Goal: Download file/media

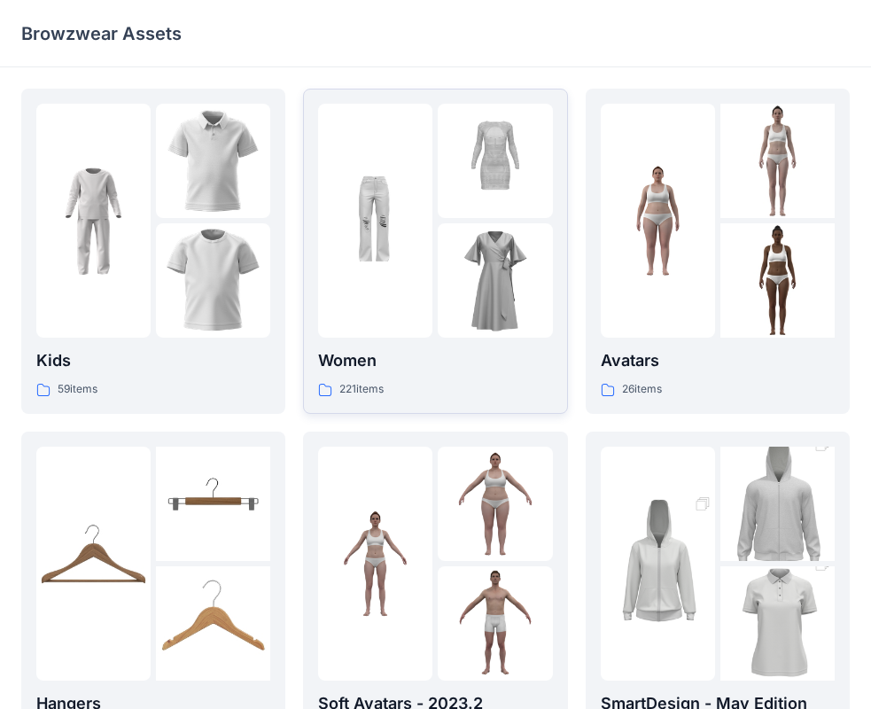
click at [462, 265] on img at bounding box center [495, 280] width 114 height 114
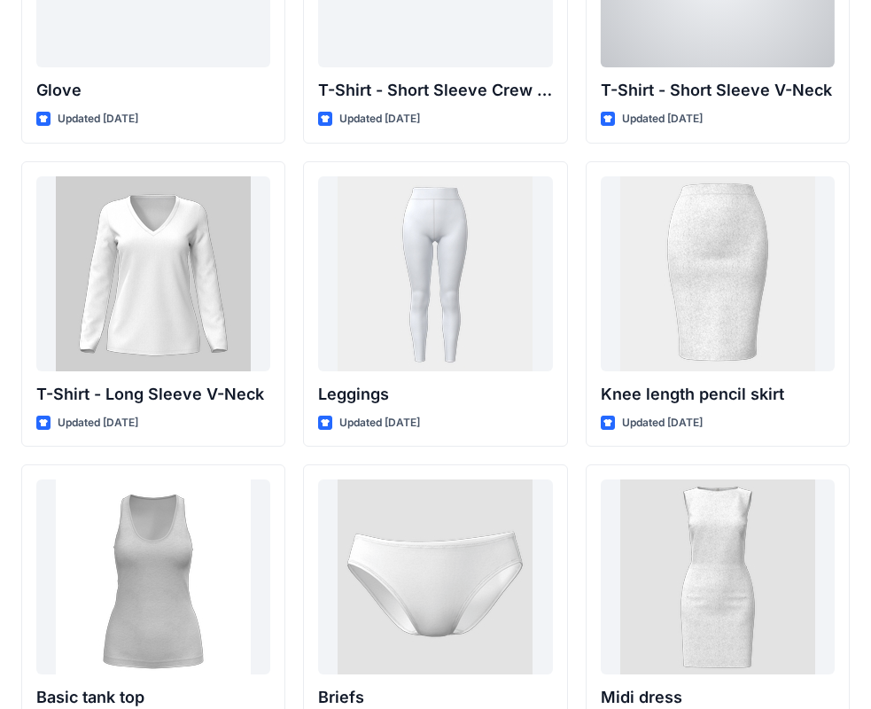
scroll to position [13834, 0]
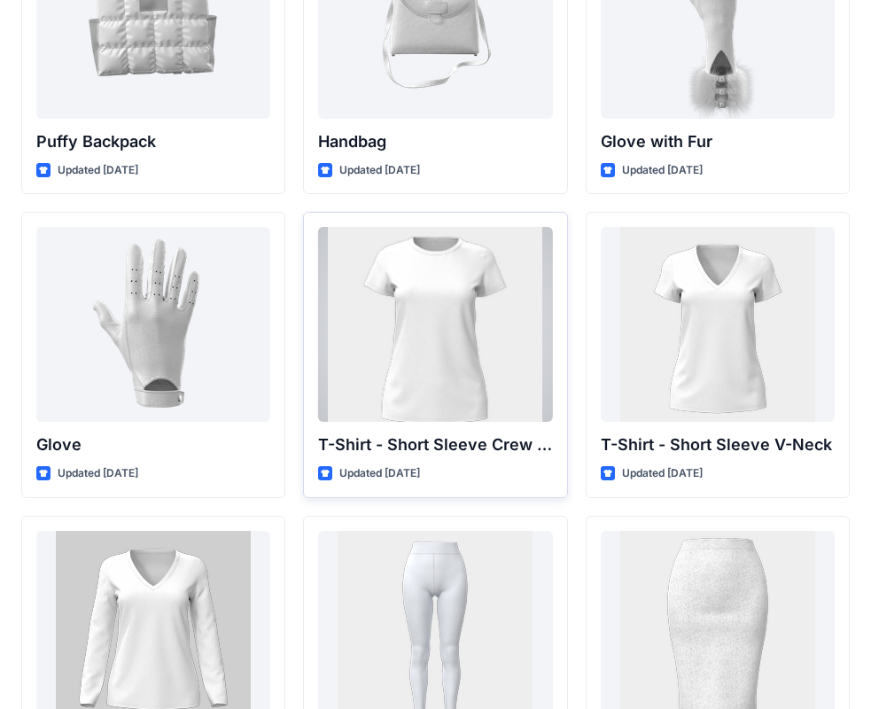
click at [444, 320] on div at bounding box center [435, 324] width 234 height 195
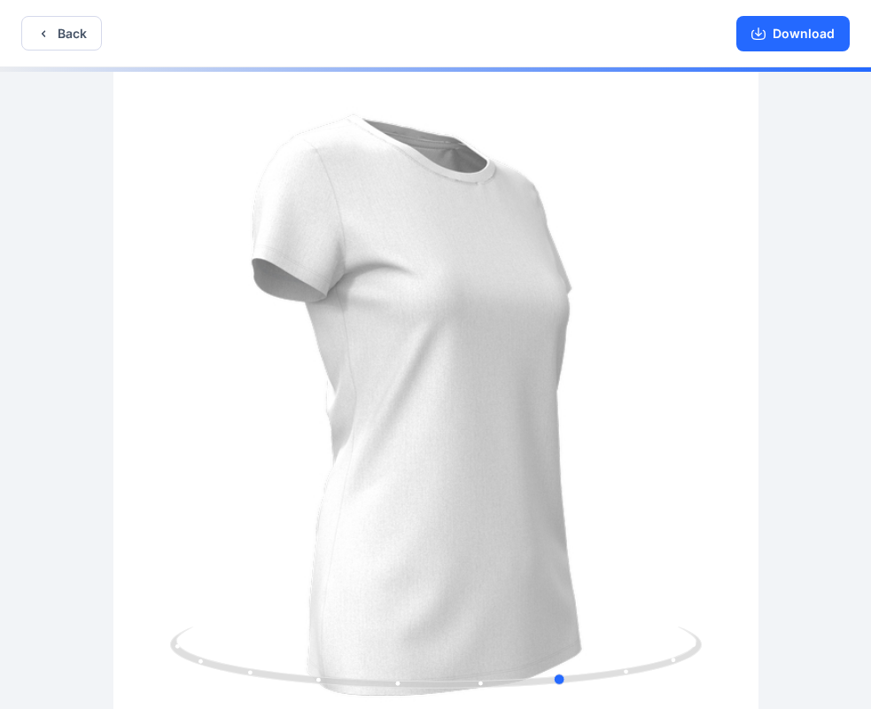
drag, startPoint x: 355, startPoint y: 366, endPoint x: 487, endPoint y: 380, distance: 132.7
click at [487, 380] on div at bounding box center [435, 389] width 871 height 645
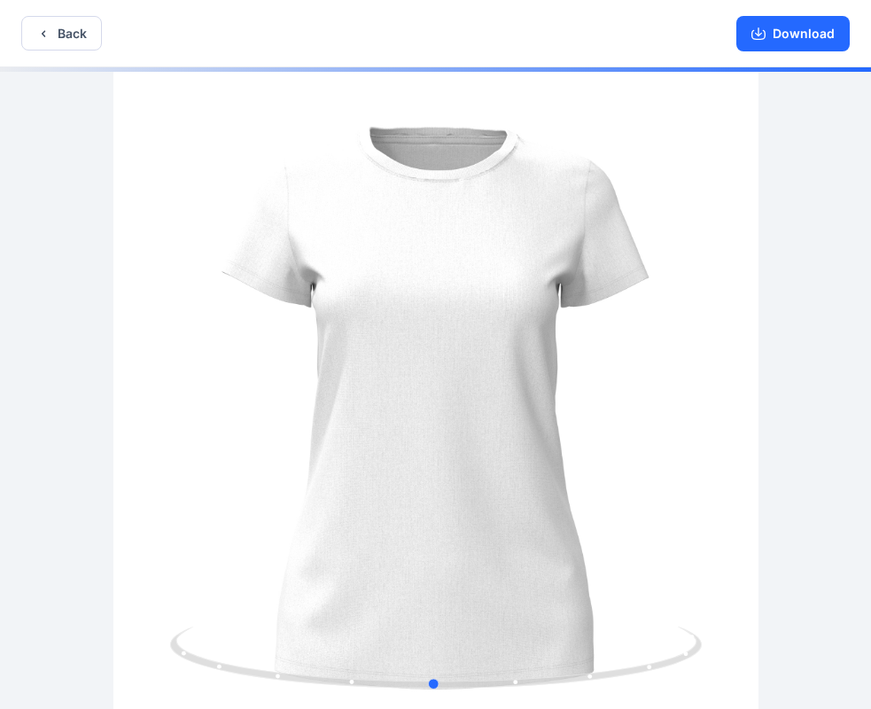
drag, startPoint x: 417, startPoint y: 392, endPoint x: 815, endPoint y: 376, distance: 398.1
click at [815, 376] on div at bounding box center [435, 389] width 871 height 645
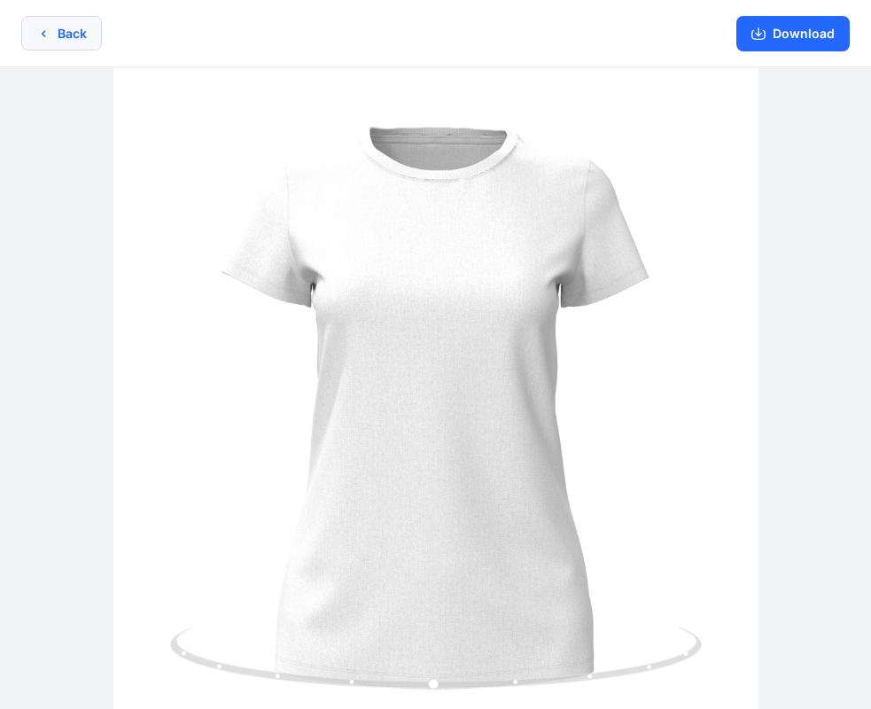
click at [62, 34] on button "Back" at bounding box center [61, 33] width 81 height 35
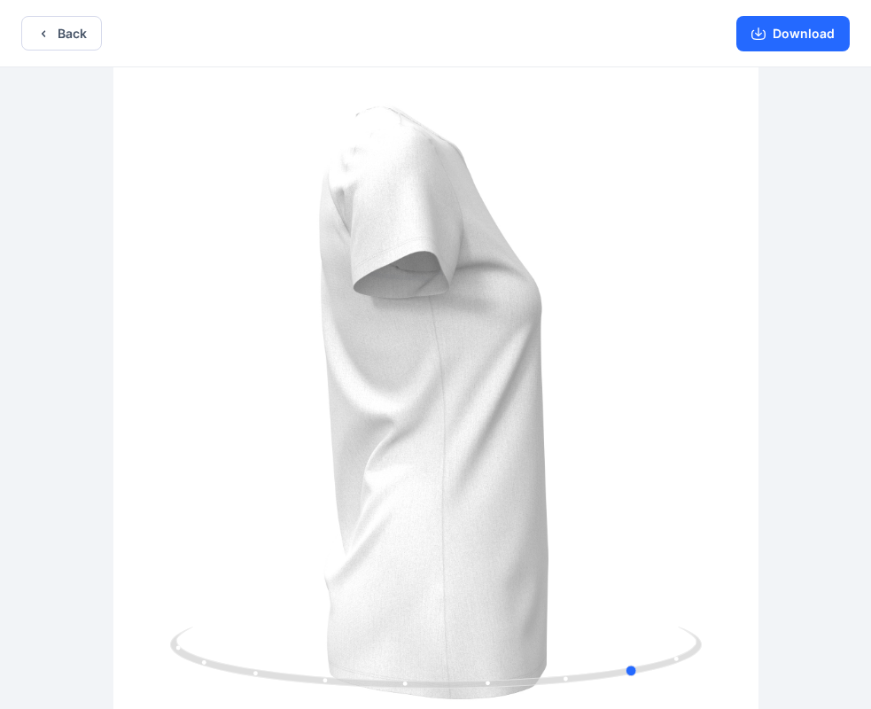
drag, startPoint x: 501, startPoint y: 396, endPoint x: 632, endPoint y: 394, distance: 130.2
click at [632, 394] on div at bounding box center [435, 389] width 871 height 645
drag, startPoint x: 624, startPoint y: 392, endPoint x: 516, endPoint y: 399, distance: 109.2
click at [586, 396] on div at bounding box center [435, 389] width 871 height 645
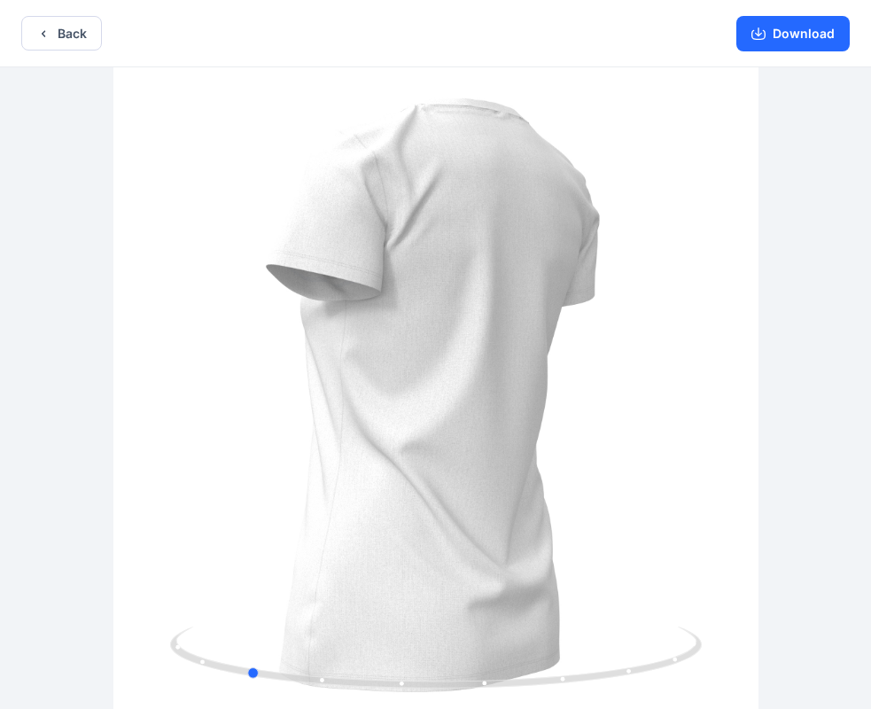
drag, startPoint x: 512, startPoint y: 399, endPoint x: 770, endPoint y: 358, distance: 261.0
click at [770, 358] on div at bounding box center [435, 389] width 871 height 645
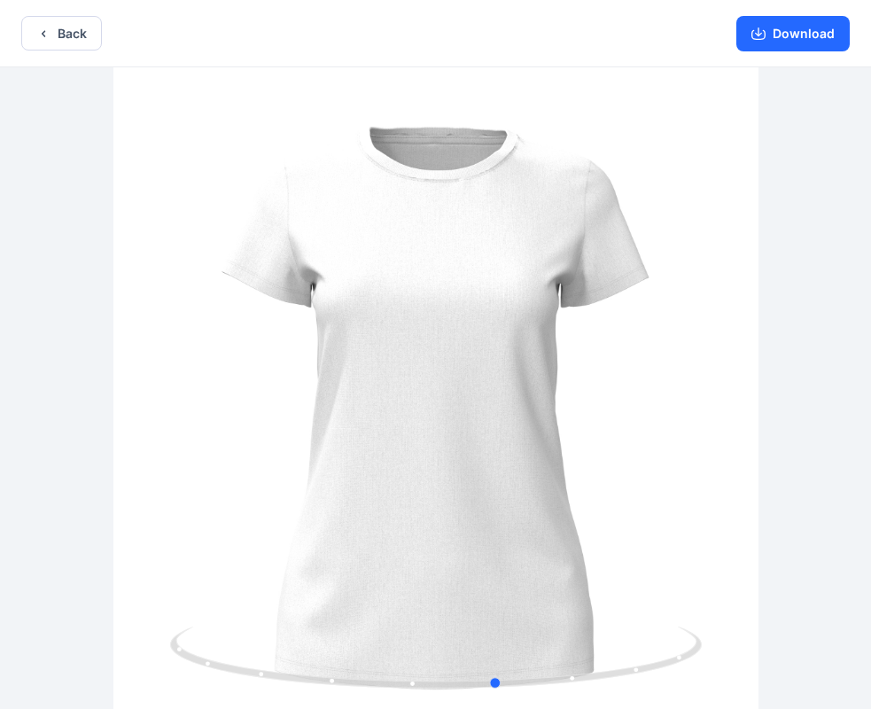
drag, startPoint x: 345, startPoint y: 378, endPoint x: 451, endPoint y: 401, distance: 107.9
click at [451, 399] on div at bounding box center [435, 389] width 871 height 645
drag, startPoint x: 459, startPoint y: 431, endPoint x: 997, endPoint y: 444, distance: 538.7
click at [871, 444] on html "Back Download Version History" at bounding box center [435, 356] width 871 height 712
click at [791, 30] on button "Download" at bounding box center [792, 33] width 113 height 35
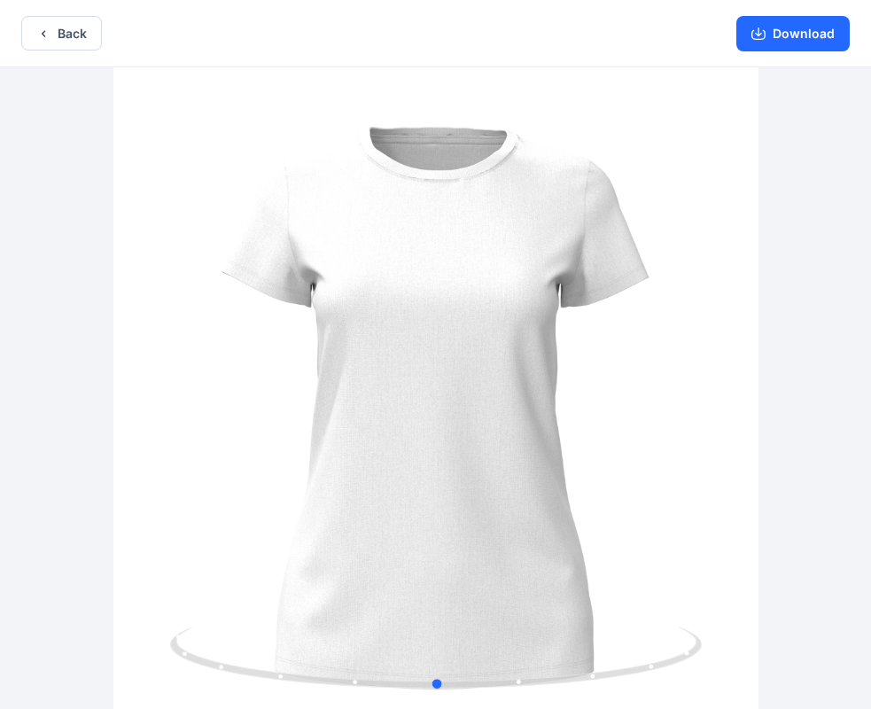
click at [749, 262] on div at bounding box center [435, 389] width 871 height 645
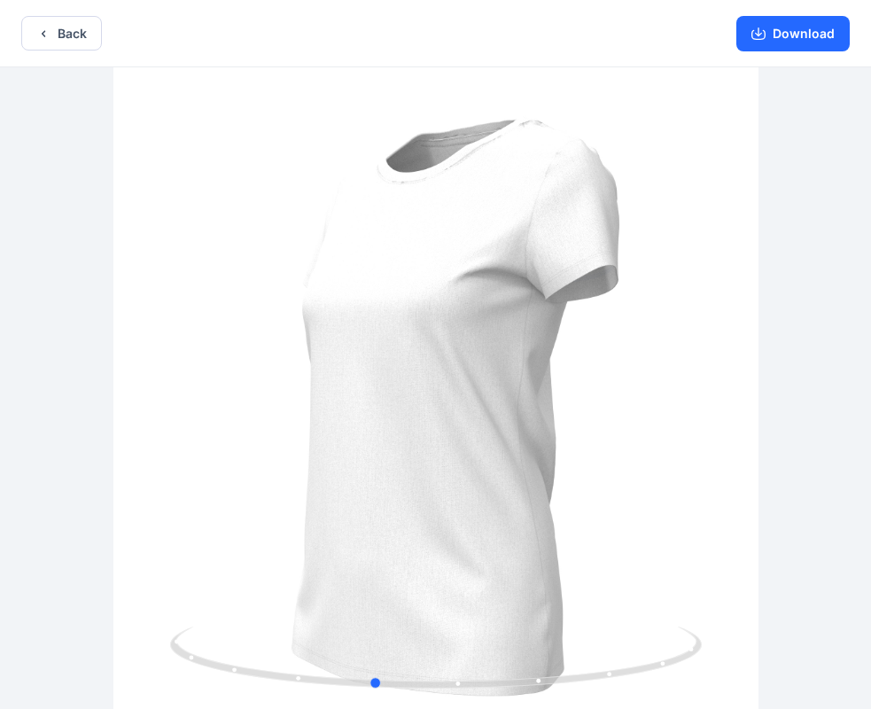
drag, startPoint x: 562, startPoint y: 293, endPoint x: 498, endPoint y: 320, distance: 69.1
click at [498, 320] on div at bounding box center [435, 389] width 871 height 645
click at [56, 29] on button "Back" at bounding box center [61, 33] width 81 height 35
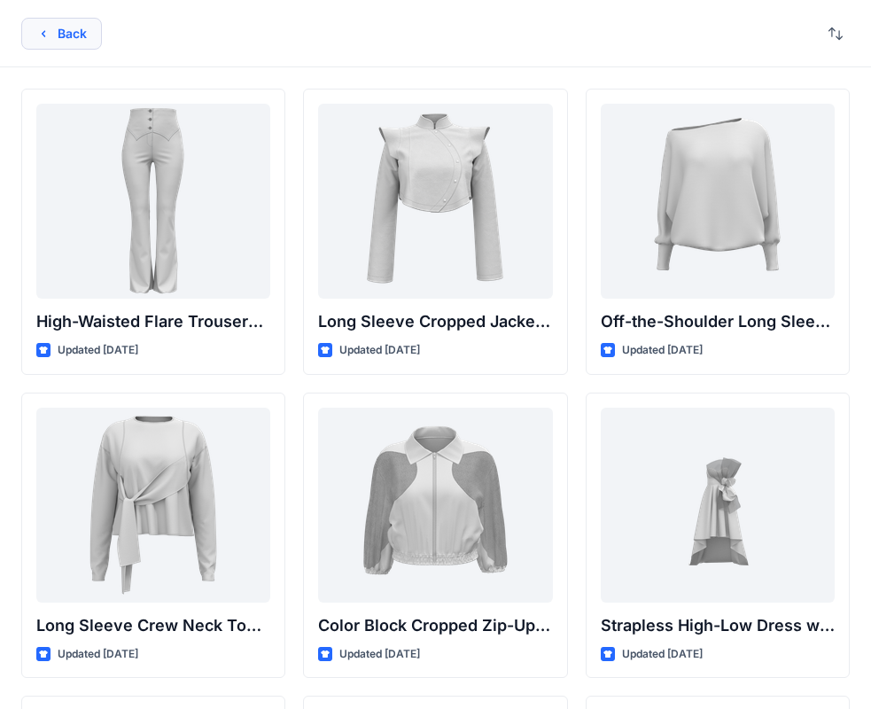
click at [83, 29] on button "Back" at bounding box center [61, 34] width 81 height 32
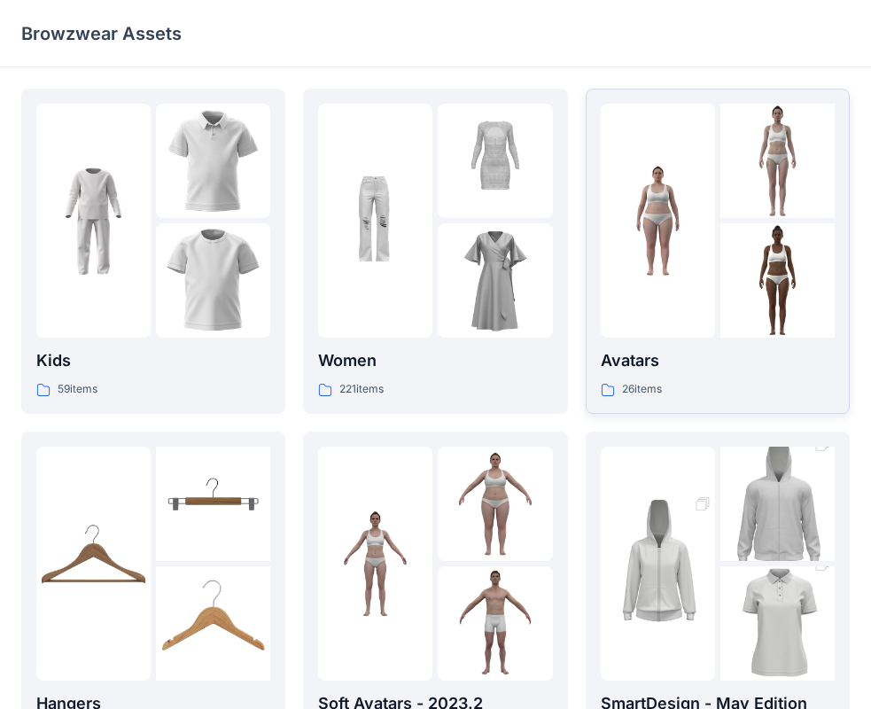
click at [689, 280] on div at bounding box center [658, 221] width 114 height 234
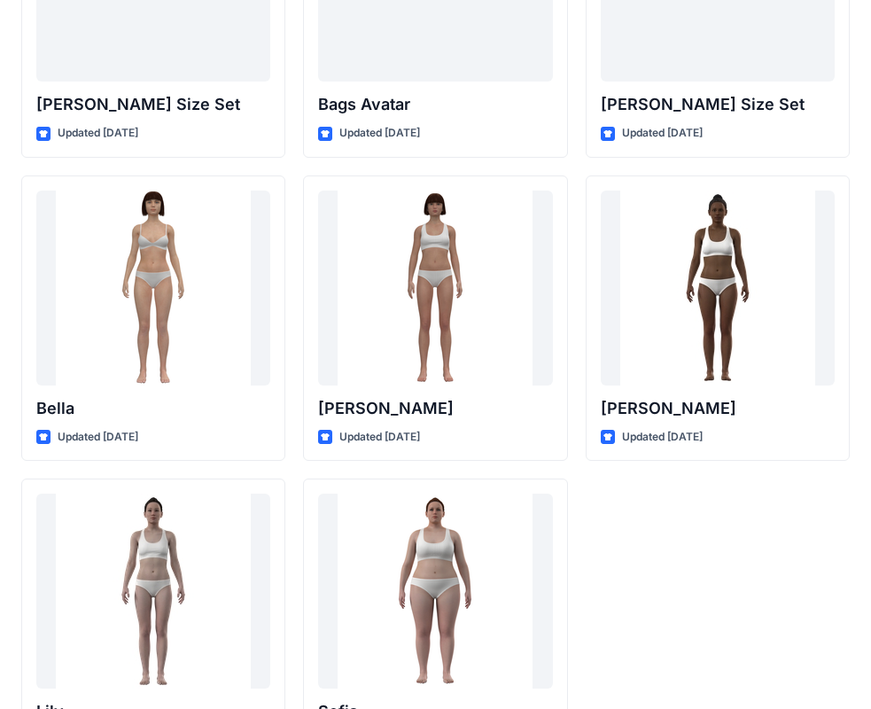
scroll to position [2114, 0]
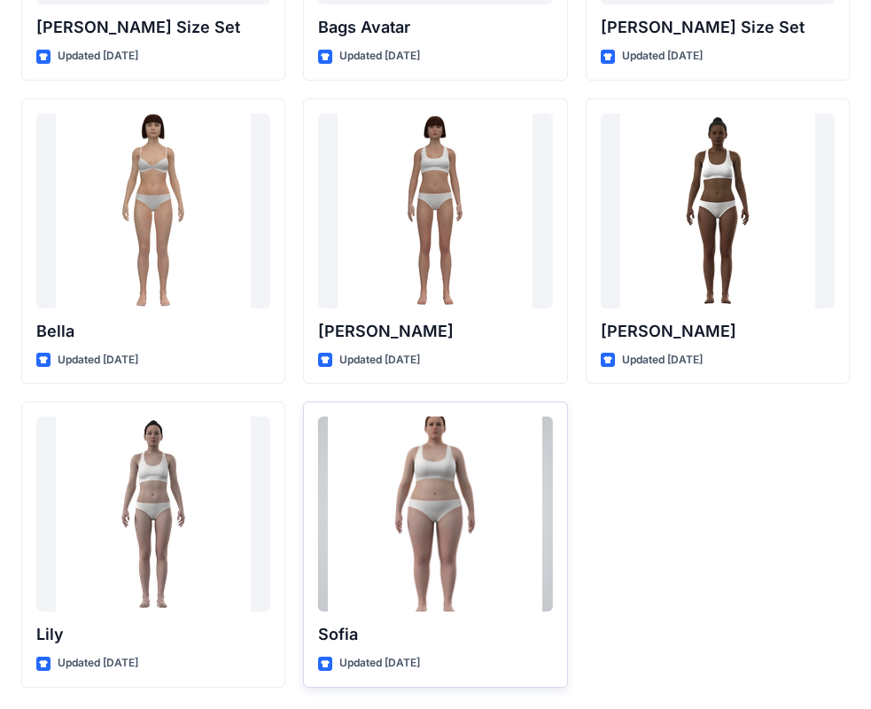
click at [390, 555] on div at bounding box center [435, 513] width 234 height 195
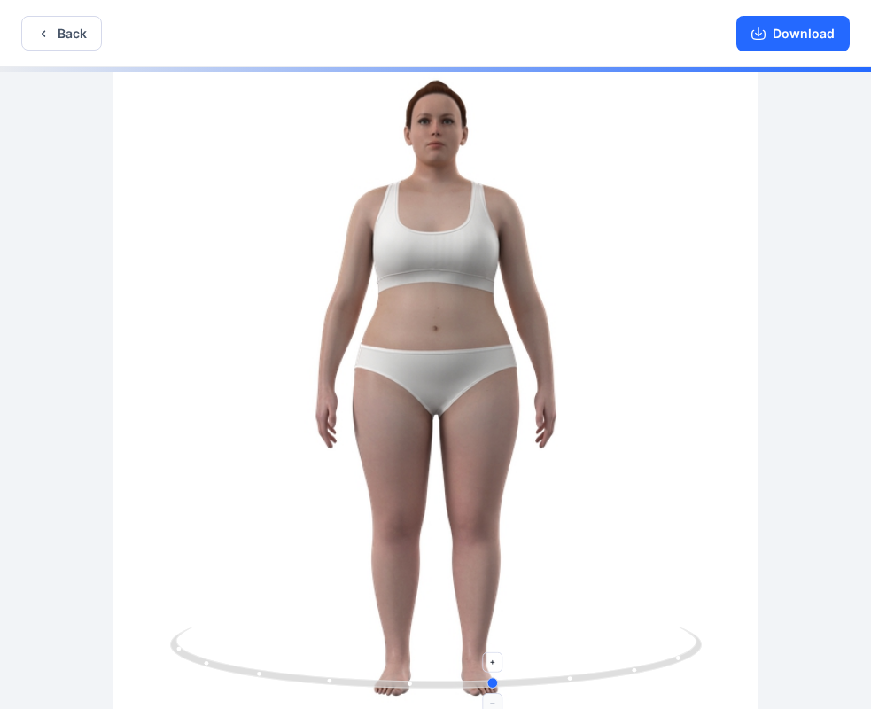
drag, startPoint x: 422, startPoint y: 648, endPoint x: 478, endPoint y: 658, distance: 57.5
click at [477, 656] on icon at bounding box center [438, 659] width 536 height 66
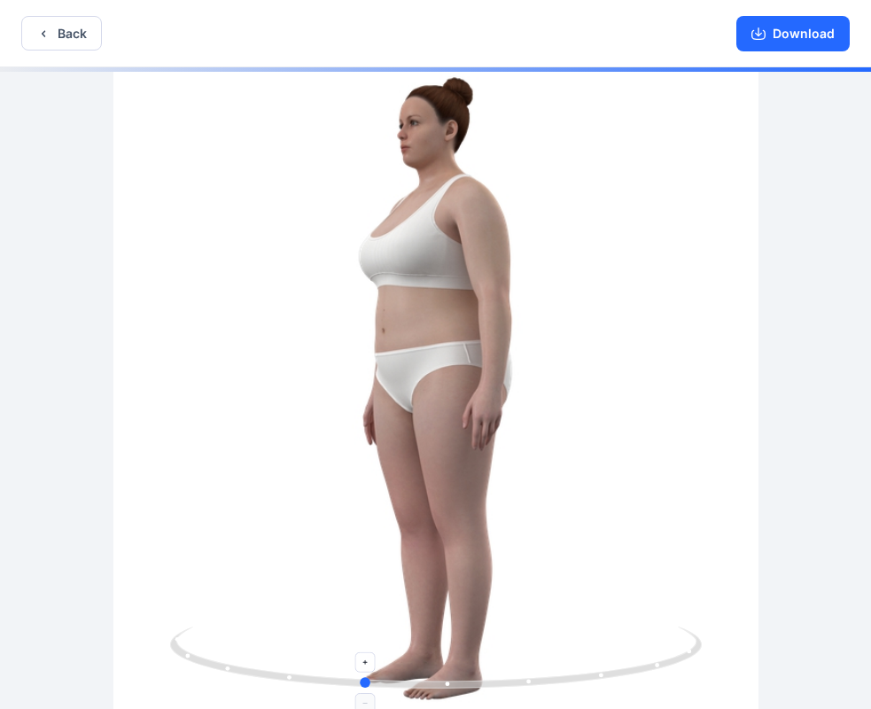
drag, startPoint x: 488, startPoint y: 679, endPoint x: 376, endPoint y: 682, distance: 111.7
click at [354, 677] on icon at bounding box center [438, 659] width 536 height 66
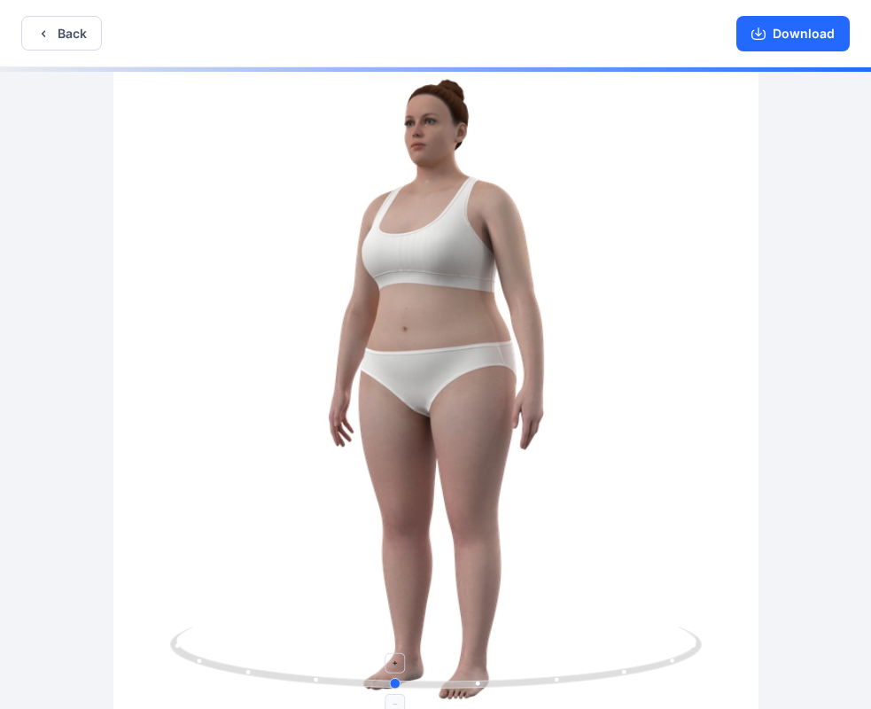
drag, startPoint x: 382, startPoint y: 681, endPoint x: 423, endPoint y: 659, distance: 47.2
click at [401, 682] on circle at bounding box center [396, 683] width 11 height 11
click at [778, 26] on button "Download" at bounding box center [792, 33] width 113 height 35
click at [73, 42] on button "Back" at bounding box center [61, 33] width 81 height 35
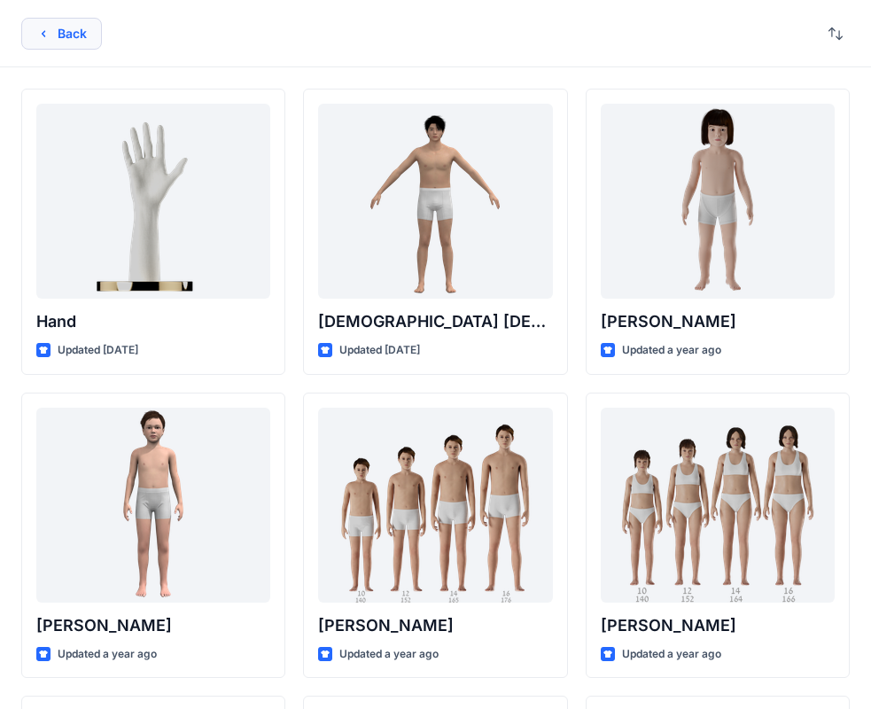
click at [73, 33] on button "Back" at bounding box center [61, 34] width 81 height 32
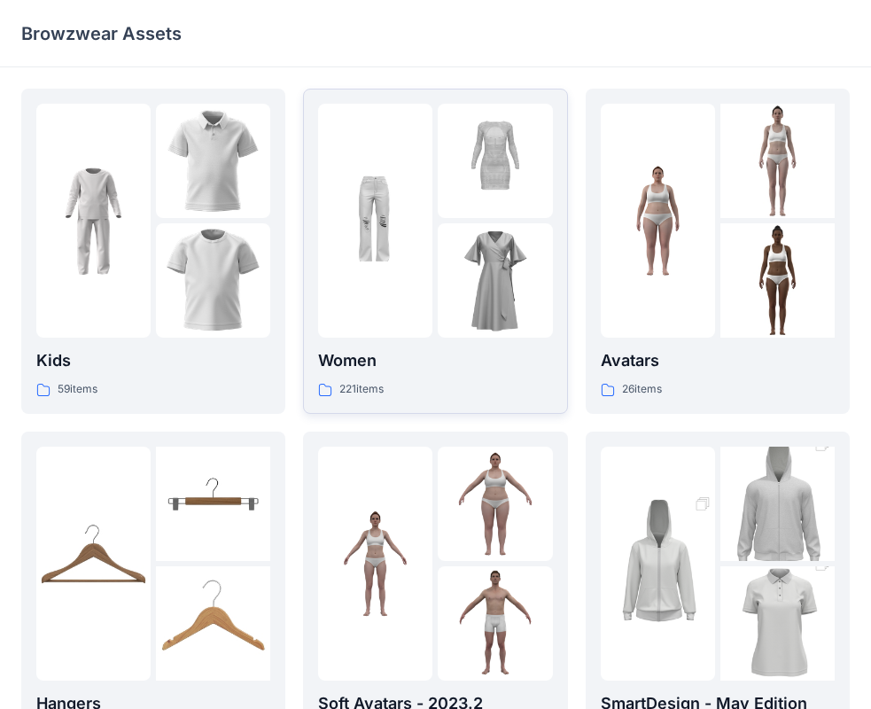
click at [439, 325] on img at bounding box center [495, 280] width 114 height 114
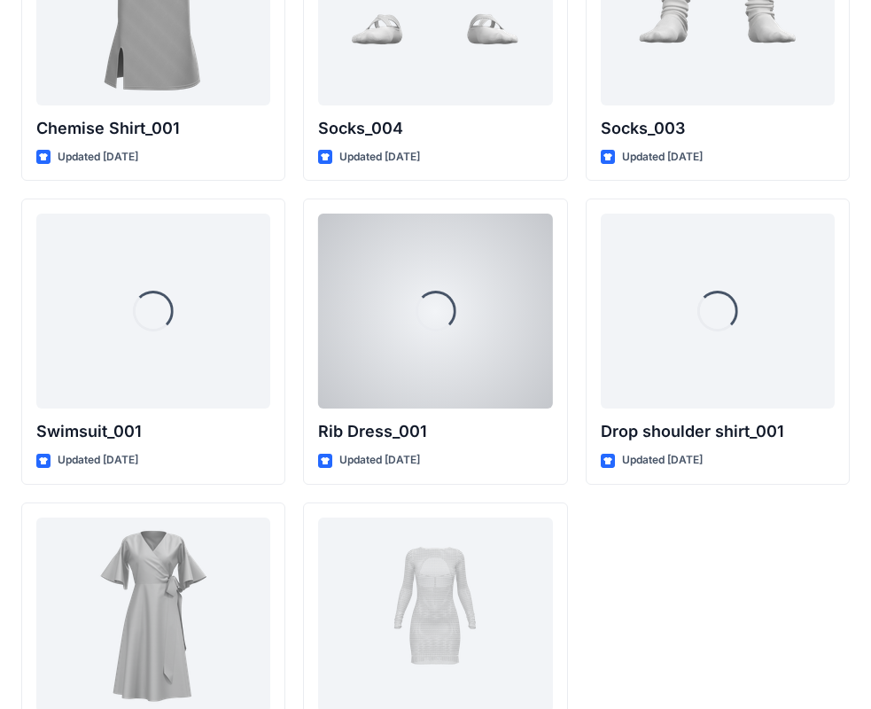
scroll to position [21837, 0]
